Goal: Task Accomplishment & Management: Manage account settings

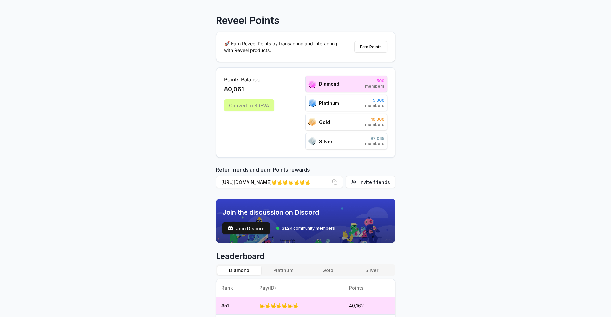
scroll to position [15, 0]
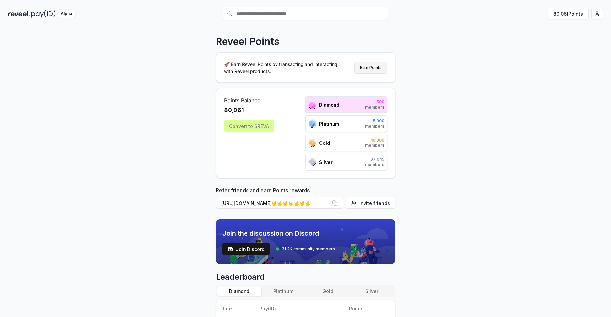
click at [376, 66] on button "Earn Points" at bounding box center [371, 68] width 33 height 12
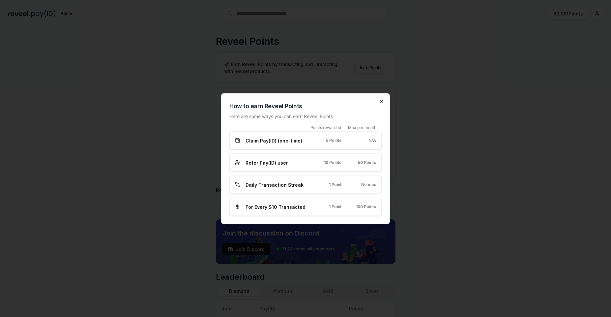
click at [381, 100] on icon "button" at bounding box center [382, 101] width 3 height 3
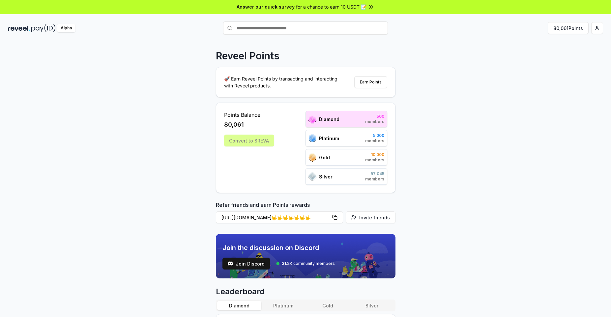
scroll to position [0, 0]
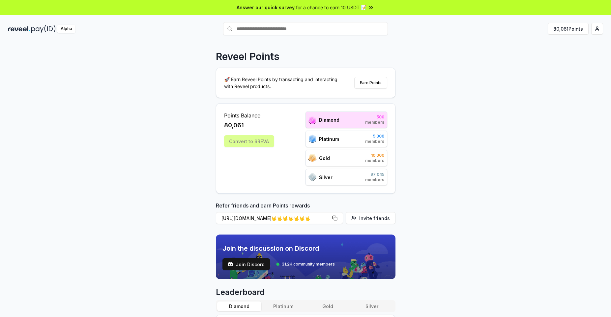
click at [359, 8] on span "for a chance to earn 10 USDT 📝" at bounding box center [331, 7] width 71 height 7
click at [254, 142] on div "Convert to $REVA" at bounding box center [249, 141] width 50 height 12
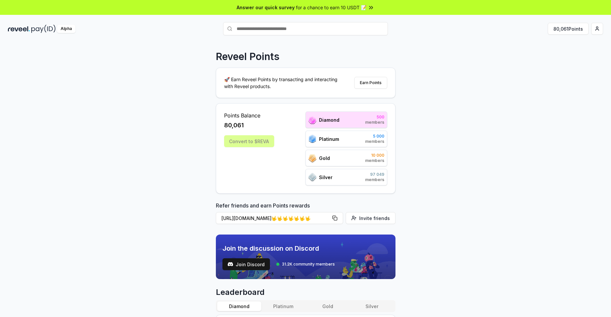
click at [204, 151] on div "Reveel Points 🚀 Earn Reveel Points by transacting and interacting with Reveel p…" at bounding box center [305, 186] width 611 height 298
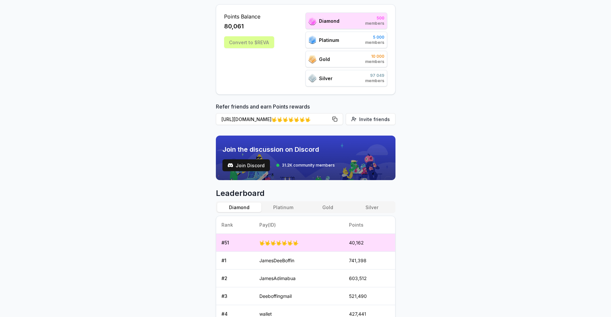
scroll to position [198, 0]
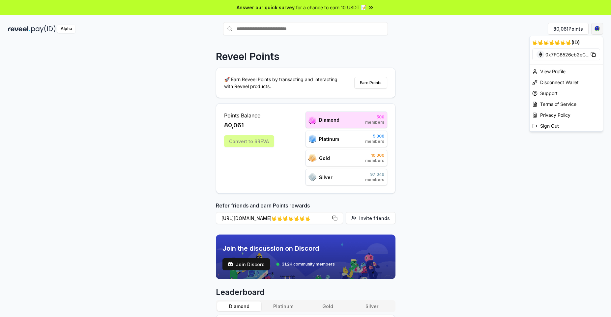
click at [595, 30] on html "Answer our quick survey for a chance to earn 10 USDT 📝 Alpha 80,061 Points Reve…" at bounding box center [305, 158] width 611 height 317
click at [562, 72] on div "View Profile" at bounding box center [566, 71] width 73 height 11
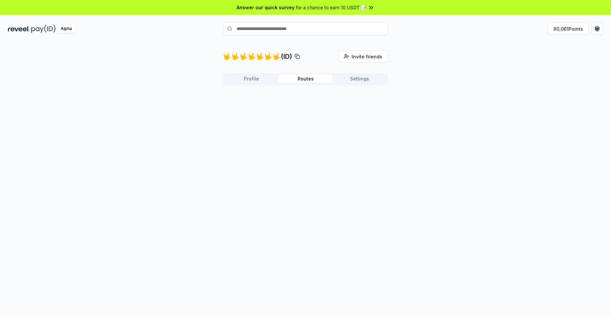
click at [305, 79] on button "Routes" at bounding box center [306, 78] width 54 height 9
click at [350, 80] on button "Settings" at bounding box center [360, 78] width 54 height 9
click at [249, 82] on button "Profile" at bounding box center [252, 78] width 54 height 9
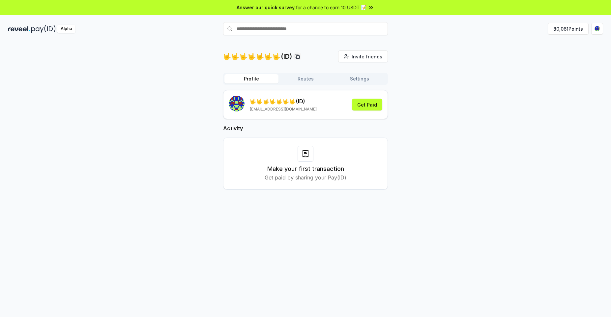
click at [31, 33] on div "Alpha 80,061 Points" at bounding box center [305, 28] width 611 height 17
click at [34, 30] on img at bounding box center [43, 29] width 24 height 8
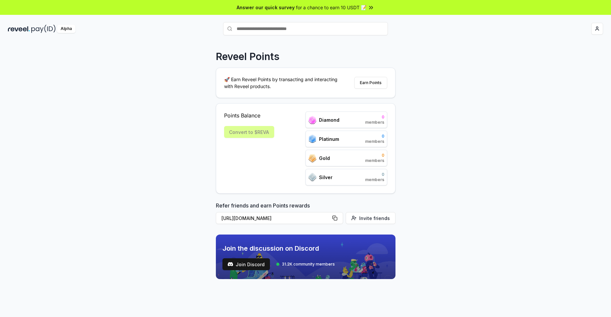
click at [151, 120] on div "Reveel Points 🚀 Earn Reveel Points by transacting and interacting with Reveel p…" at bounding box center [305, 186] width 611 height 298
